Goal: Task Accomplishment & Management: Complete application form

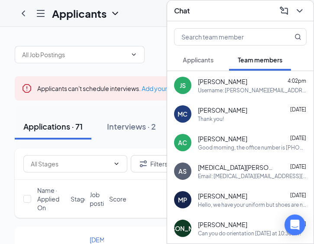
click at [298, 6] on icon "ChevronDown" at bounding box center [299, 11] width 10 height 10
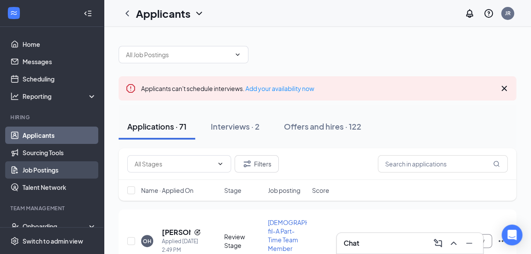
scroll to position [63, 0]
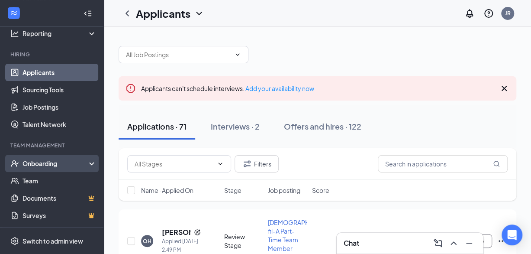
click at [36, 164] on div "Onboarding" at bounding box center [55, 163] width 67 height 9
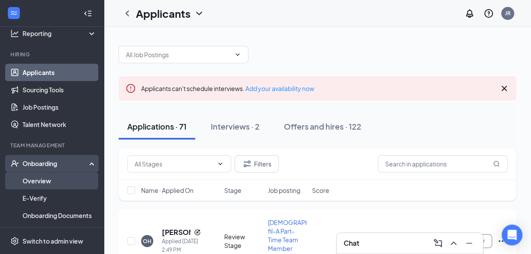
click at [36, 176] on link "Overview" at bounding box center [59, 180] width 74 height 17
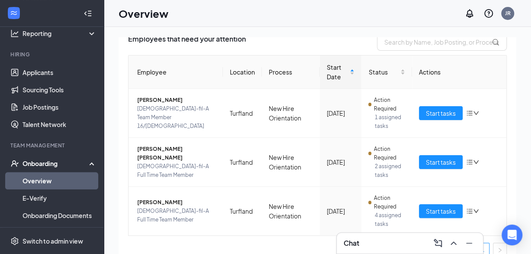
scroll to position [77, 0]
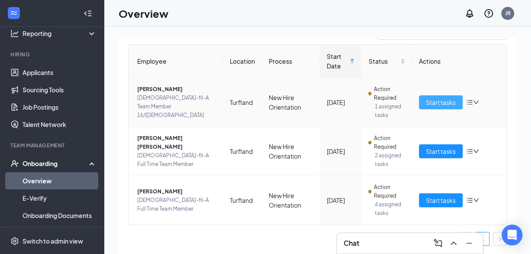
click at [320, 99] on span "Start tasks" at bounding box center [441, 102] width 30 height 10
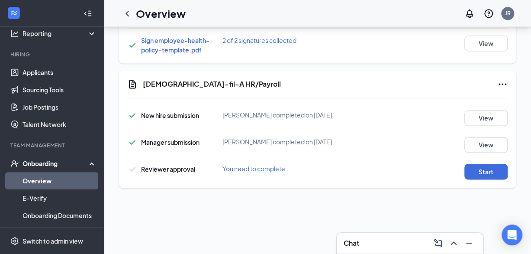
scroll to position [565, 0]
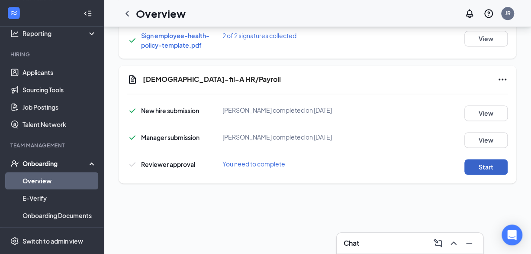
click at [320, 159] on button "Start" at bounding box center [485, 167] width 43 height 16
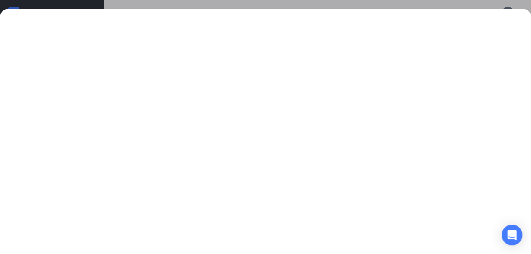
scroll to position [19, 0]
click at [320, 17] on iframe at bounding box center [265, 131] width 531 height 228
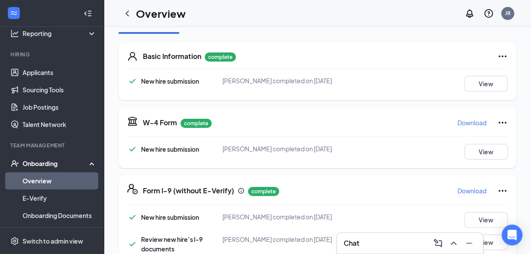
scroll to position [594, 0]
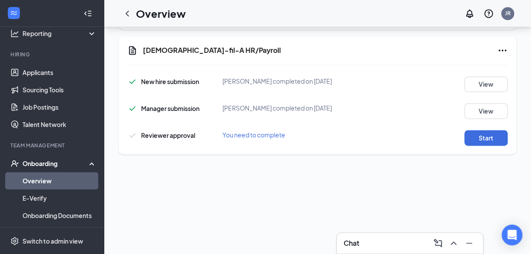
click at [320, 45] on icon "Ellipses" at bounding box center [502, 50] width 10 height 10
click at [320, 58] on span "Mark as complete" at bounding box center [463, 56] width 51 height 9
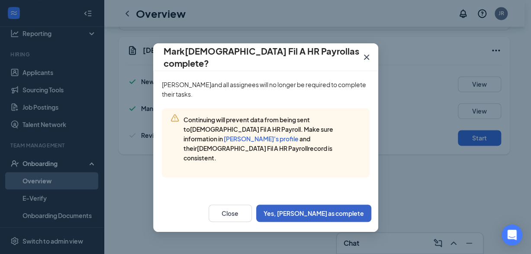
click at [320, 204] on button "Yes, mark as complete" at bounding box center [313, 212] width 115 height 17
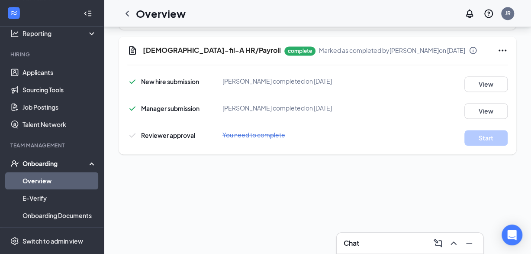
scroll to position [0, 0]
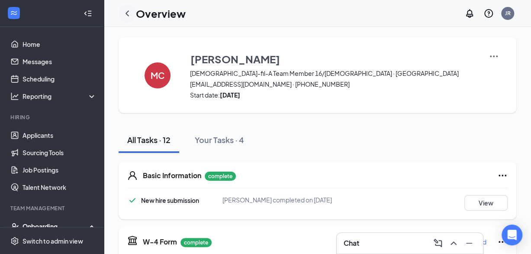
click at [127, 13] on icon "ChevronLeft" at bounding box center [127, 13] width 10 height 10
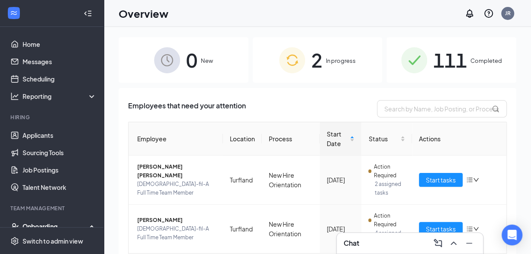
scroll to position [29, 0]
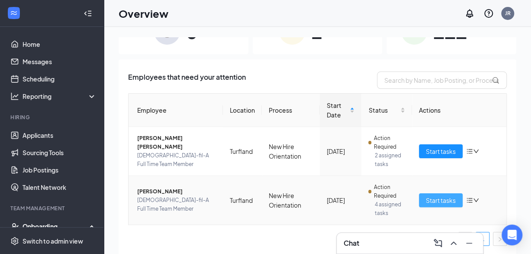
click at [438, 196] on span "Start tasks" at bounding box center [441, 200] width 30 height 10
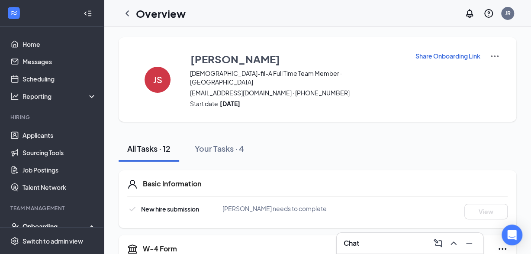
click at [447, 55] on p "Share Onboarding Link" at bounding box center [447, 55] width 65 height 9
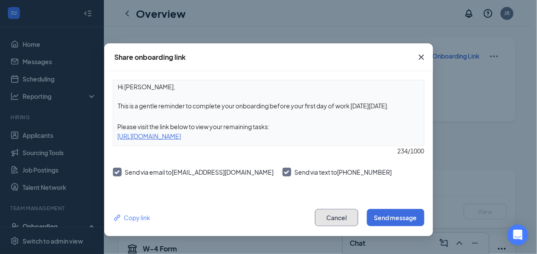
click at [342, 219] on button "Cancel" at bounding box center [336, 217] width 43 height 17
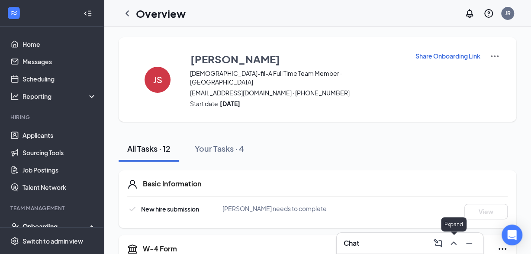
click at [454, 241] on icon "ChevronUp" at bounding box center [453, 243] width 10 height 10
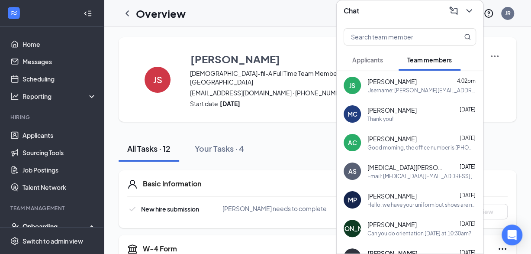
click at [367, 89] on div "Username: Jacob.Stevens@strykerstandard.com Password: R^111176666160oy" at bounding box center [421, 90] width 109 height 7
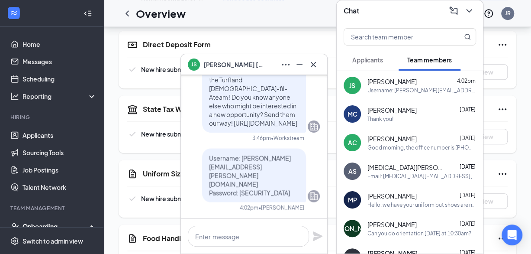
scroll to position [362, 0]
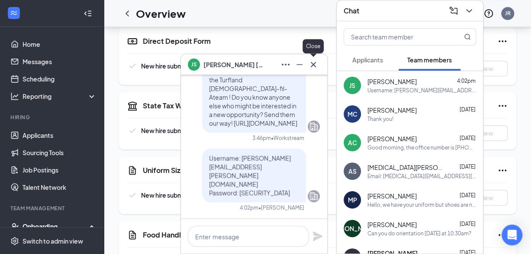
click at [312, 63] on icon "Cross" at bounding box center [313, 63] width 5 height 5
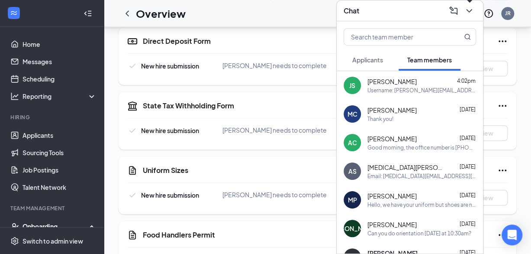
click at [470, 13] on icon "ChevronDown" at bounding box center [469, 11] width 10 height 10
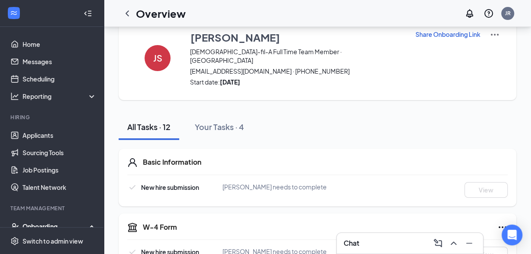
scroll to position [0, 0]
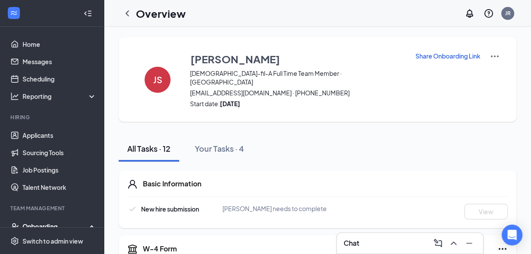
click at [437, 57] on p "Share Onboarding Link" at bounding box center [447, 55] width 65 height 9
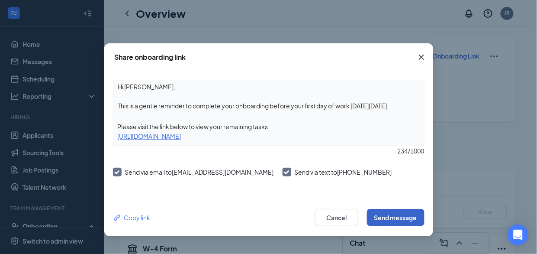
click at [383, 215] on button "Send message" at bounding box center [396, 217] width 58 height 17
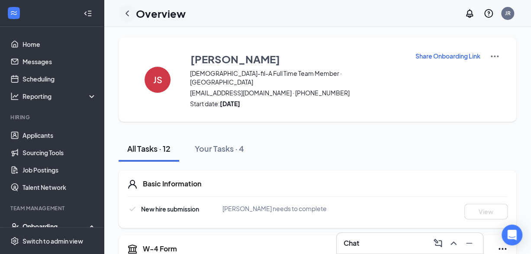
click at [131, 15] on icon "ChevronLeft" at bounding box center [127, 13] width 10 height 10
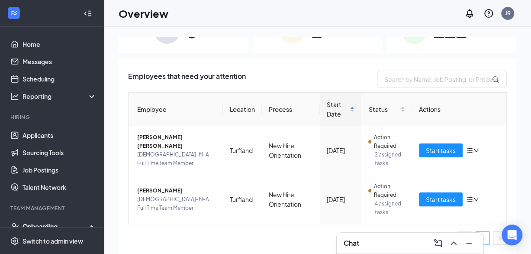
scroll to position [29, 0]
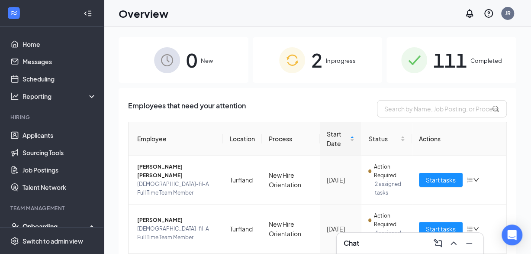
scroll to position [29, 0]
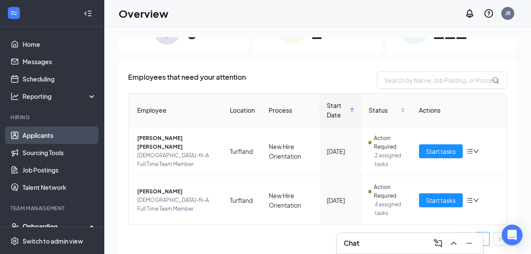
click at [39, 134] on link "Applicants" at bounding box center [59, 134] width 74 height 17
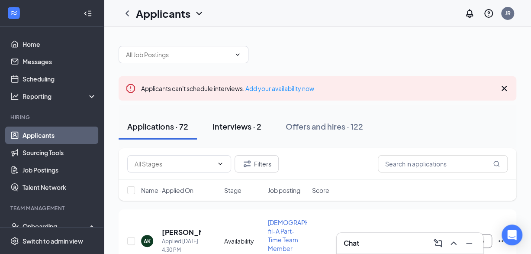
click at [230, 119] on button "Interviews · 2" at bounding box center [237, 126] width 66 height 26
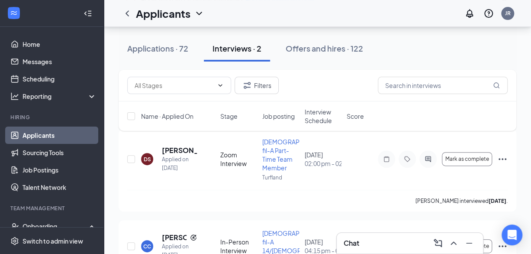
scroll to position [84, 0]
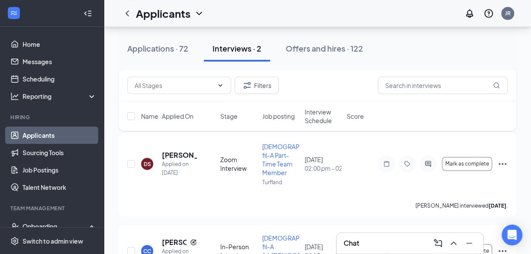
click at [84, 12] on icon "Collapse" at bounding box center [88, 13] width 9 height 9
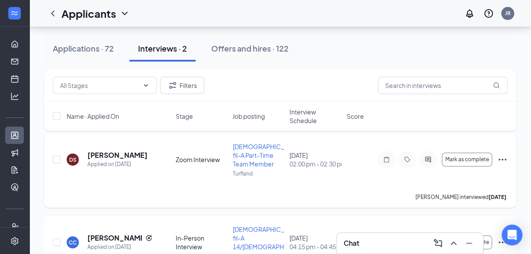
scroll to position [121, 0]
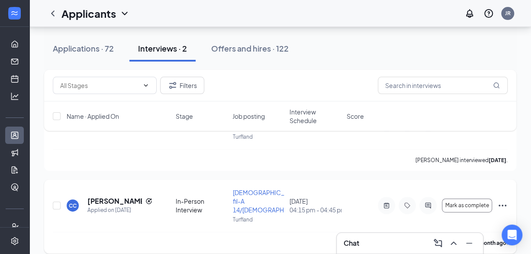
click at [506, 200] on icon "Ellipses" at bounding box center [502, 205] width 10 height 10
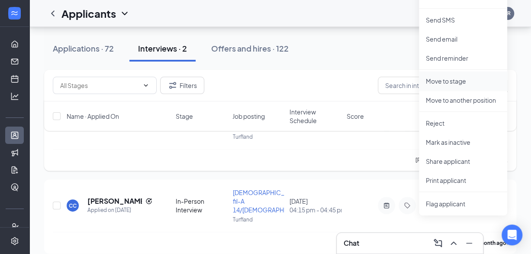
click at [454, 79] on p "Move to stage" at bounding box center [463, 81] width 74 height 9
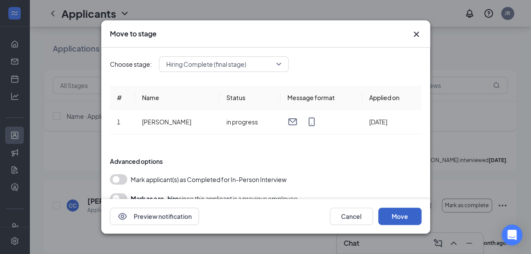
click at [397, 213] on button "Move" at bounding box center [399, 215] width 43 height 17
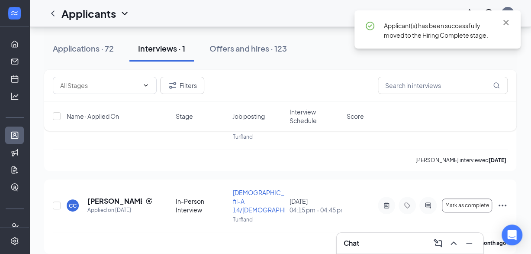
scroll to position [48, 0]
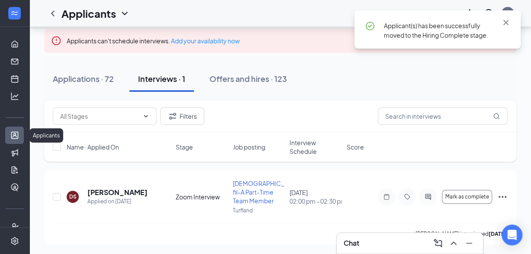
click at [22, 135] on link "Applicants" at bounding box center [26, 134] width 9 height 17
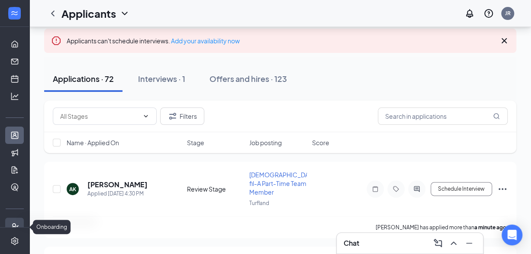
click at [10, 222] on icon "UserCheck" at bounding box center [14, 226] width 9 height 9
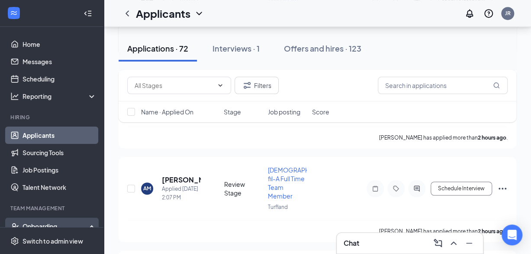
scroll to position [276, 0]
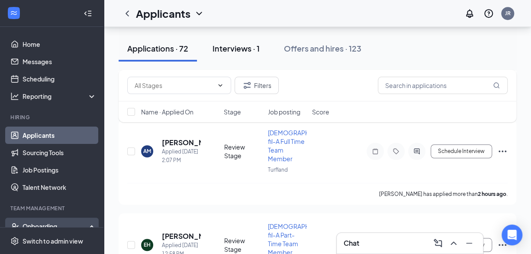
click at [242, 48] on div "Interviews · 1" at bounding box center [235, 48] width 47 height 11
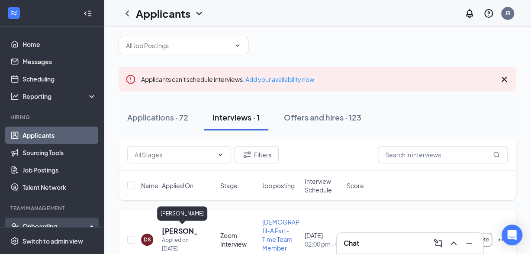
scroll to position [56, 0]
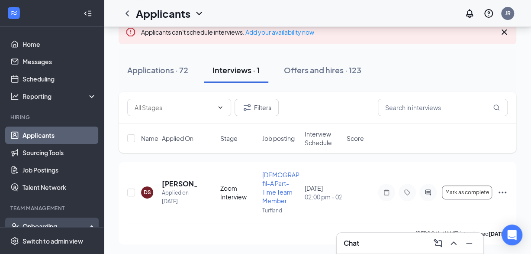
click at [84, 11] on icon "Collapse" at bounding box center [88, 13] width 9 height 9
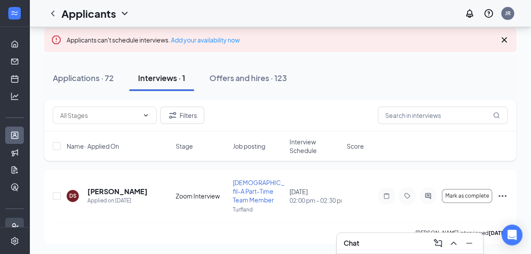
scroll to position [48, 0]
click at [14, 223] on icon "UserCheck" at bounding box center [14, 226] width 9 height 9
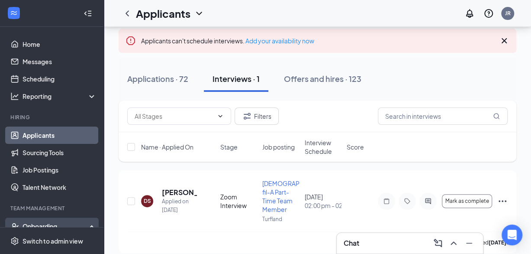
scroll to position [56, 0]
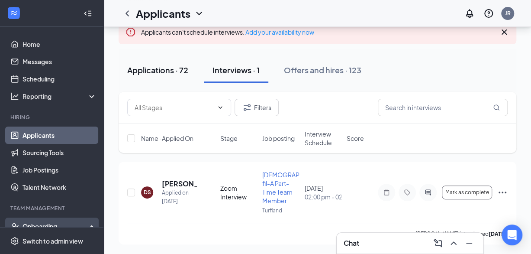
click at [157, 72] on div "Applications · 72" at bounding box center [157, 69] width 61 height 11
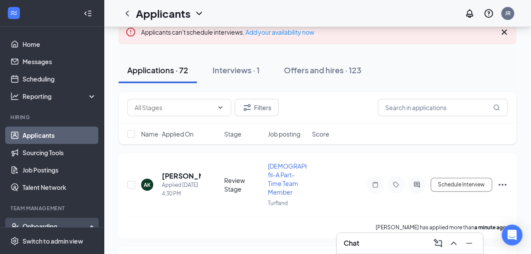
click at [53, 222] on div "Onboarding" at bounding box center [55, 226] width 67 height 9
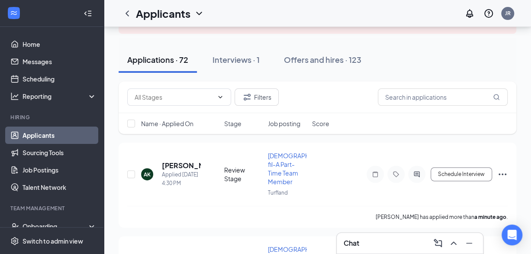
scroll to position [63, 0]
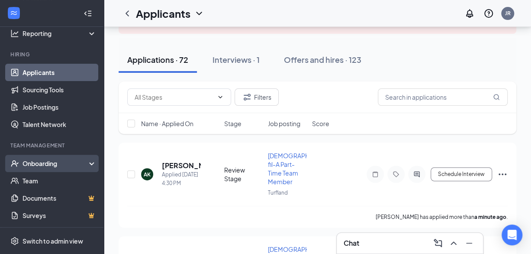
click at [45, 164] on div "Onboarding" at bounding box center [55, 163] width 67 height 9
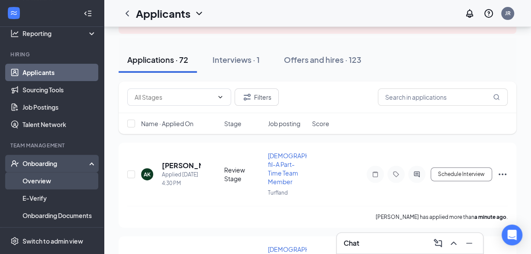
click at [42, 179] on link "Overview" at bounding box center [59, 180] width 74 height 17
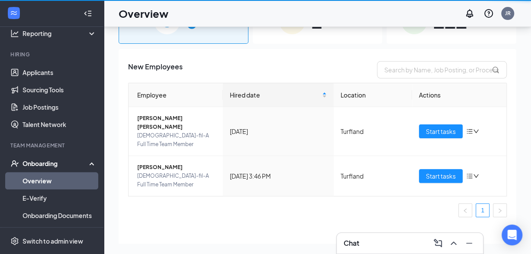
scroll to position [39, 0]
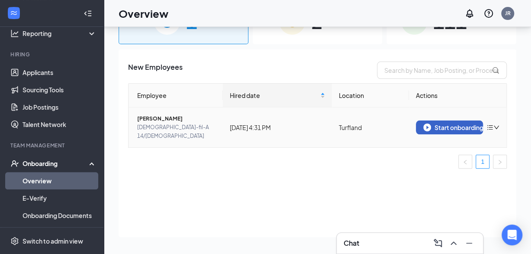
click at [445, 123] on div "Start onboarding" at bounding box center [449, 127] width 52 height 8
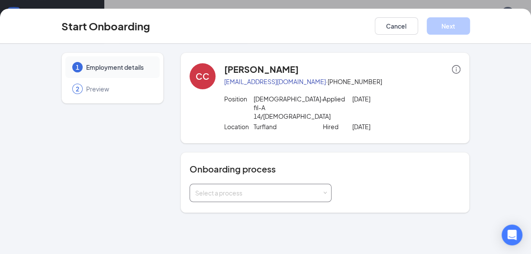
click at [243, 187] on div "Select a process" at bounding box center [260, 192] width 131 height 17
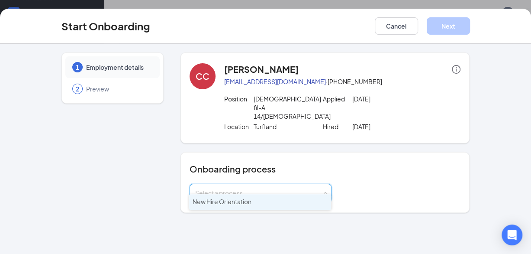
click at [236, 202] on span "New Hire Orientation" at bounding box center [222, 201] width 59 height 8
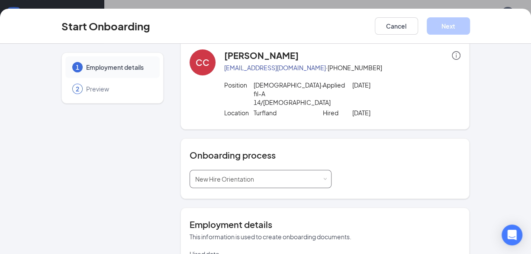
scroll to position [0, 0]
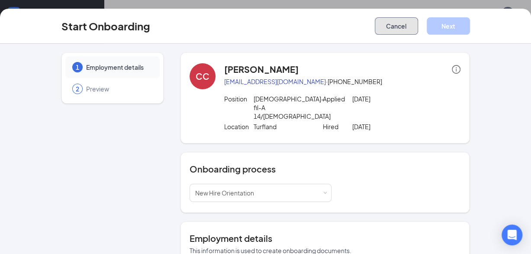
click at [398, 32] on button "Cancel" at bounding box center [396, 25] width 43 height 17
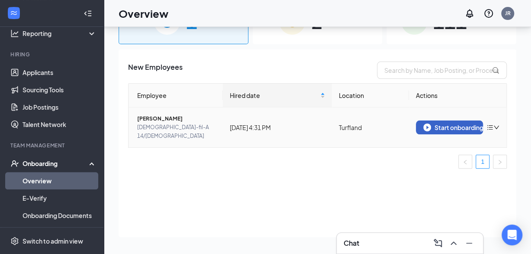
click at [437, 123] on div "Start onboarding" at bounding box center [449, 127] width 52 height 8
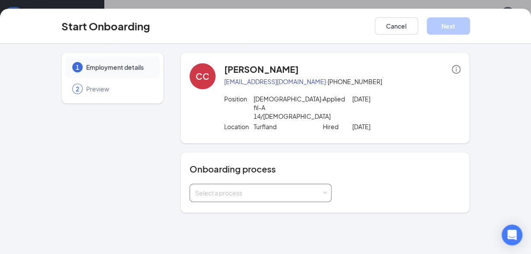
click at [267, 188] on div "Select a process" at bounding box center [258, 192] width 127 height 9
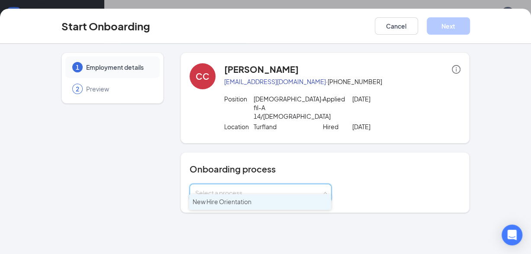
click at [247, 199] on span "New Hire Orientation" at bounding box center [222, 201] width 59 height 8
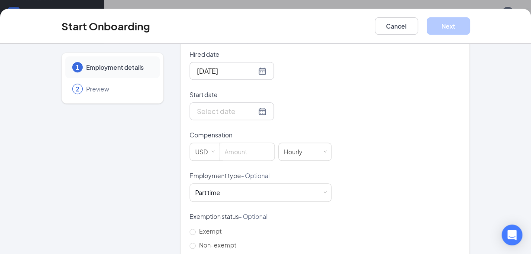
scroll to position [214, 0]
click at [249, 105] on div at bounding box center [232, 110] width 70 height 11
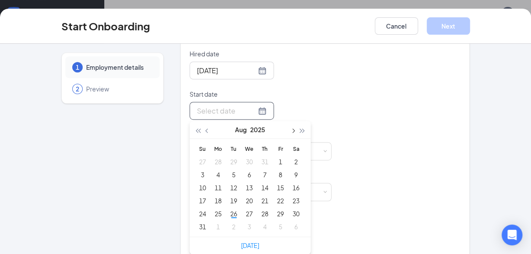
click at [289, 121] on button "button" at bounding box center [293, 129] width 10 height 17
type input "[DATE]"
click at [214, 156] on div "1" at bounding box center [218, 161] width 10 height 10
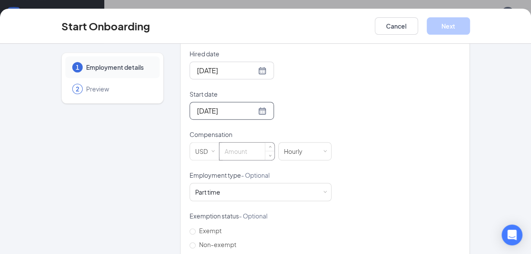
click at [238, 142] on input at bounding box center [246, 150] width 55 height 17
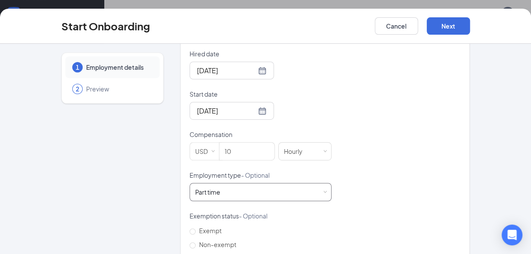
click at [229, 184] on div "Part time Works less than 30 hours per week and is reasonably expected to work" at bounding box center [260, 191] width 131 height 17
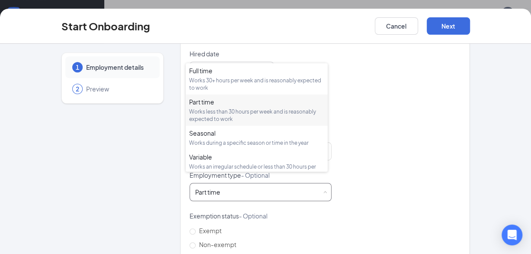
click at [227, 106] on div "Part time Works less than 30 hours per week and is reasonably expected to work" at bounding box center [256, 109] width 135 height 25
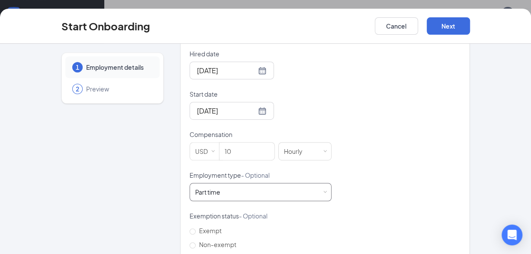
scroll to position [261, 0]
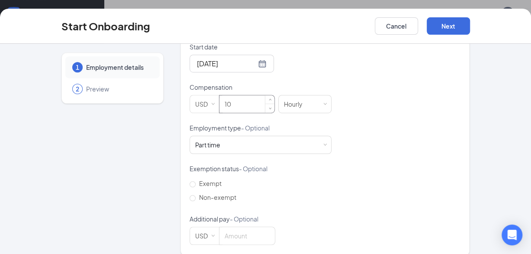
click at [240, 95] on input "10" at bounding box center [246, 103] width 55 height 17
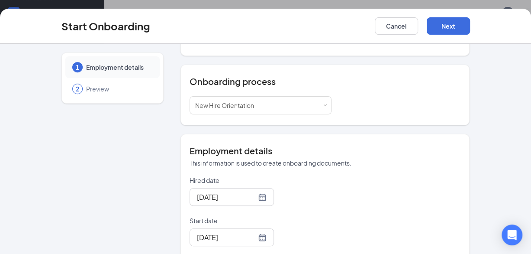
scroll to position [85, 0]
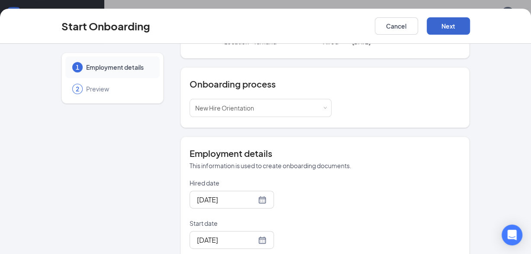
type input "10.25"
click at [449, 25] on button "Next" at bounding box center [448, 25] width 43 height 17
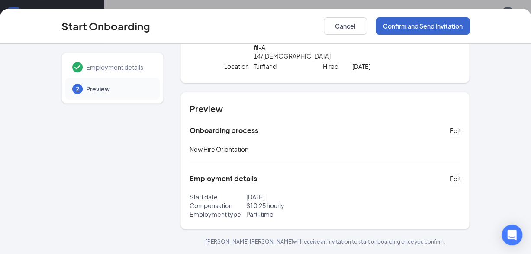
scroll to position [51, 0]
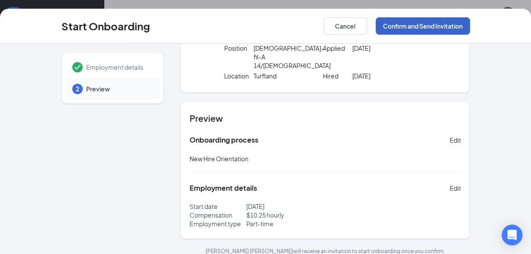
click at [449, 25] on button "Confirm and Send Invitation" at bounding box center [423, 25] width 94 height 17
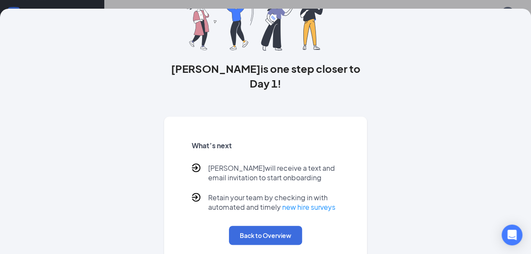
scroll to position [70, 0]
